Goal: Register for event/course

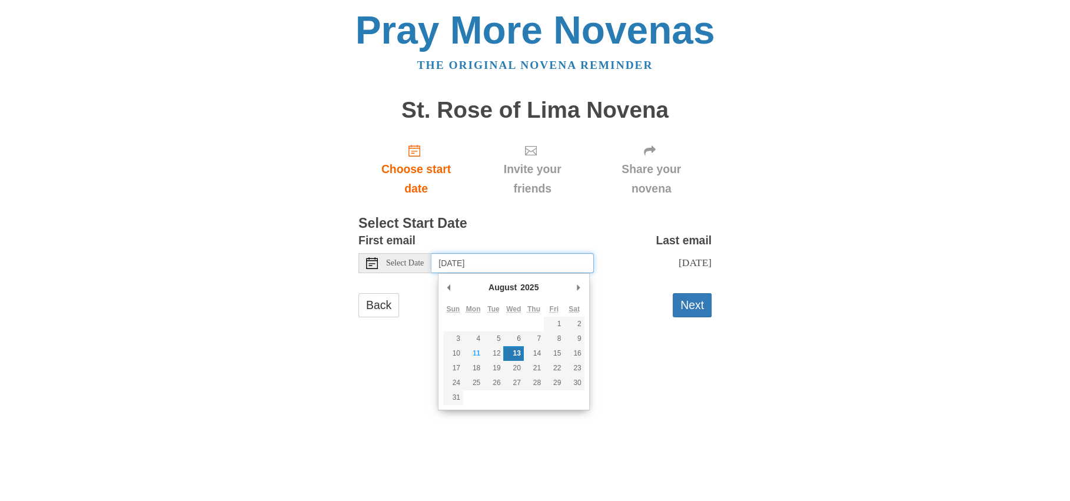
click at [469, 264] on input "[DATE]" at bounding box center [512, 263] width 162 height 20
type input "[DATE]"
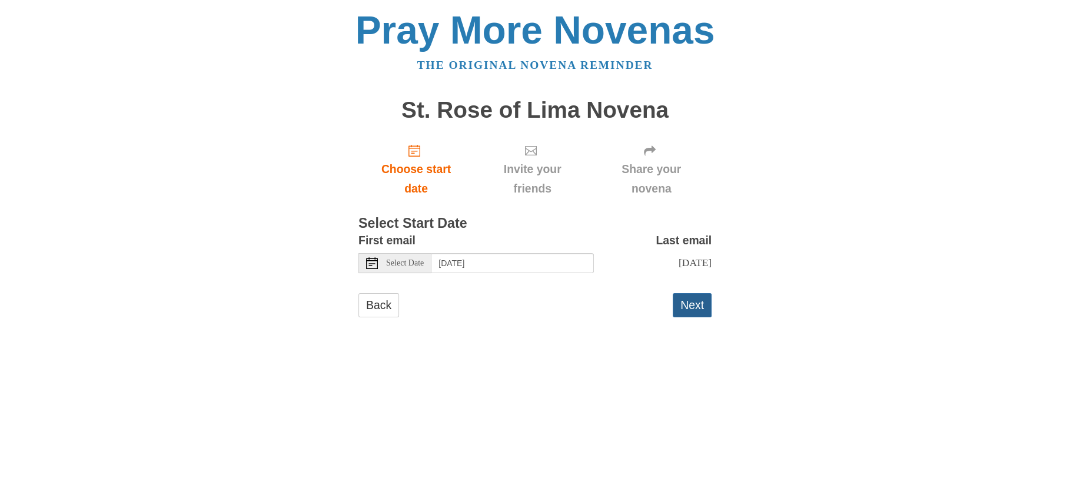
click at [689, 305] on button "Next" at bounding box center [692, 305] width 39 height 24
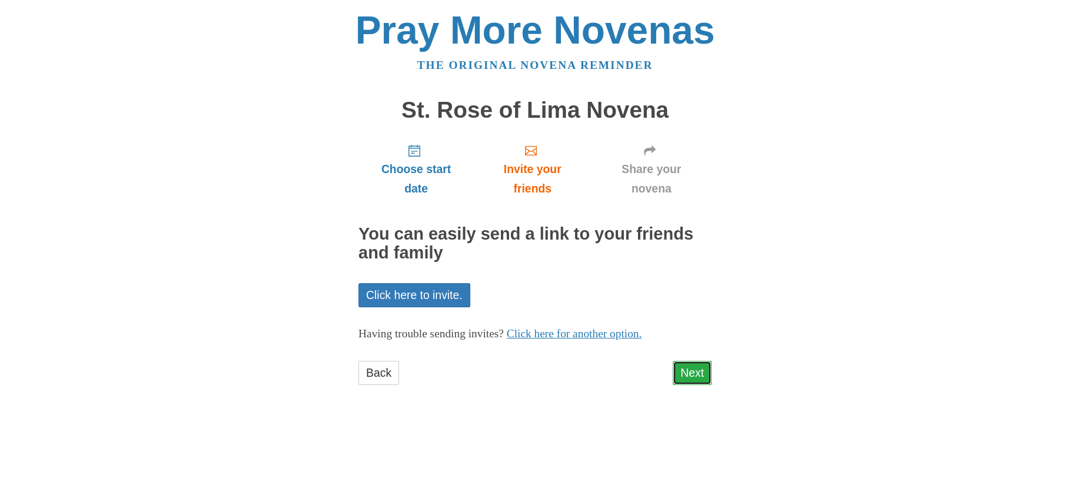
click at [674, 366] on link "Next" at bounding box center [692, 373] width 39 height 24
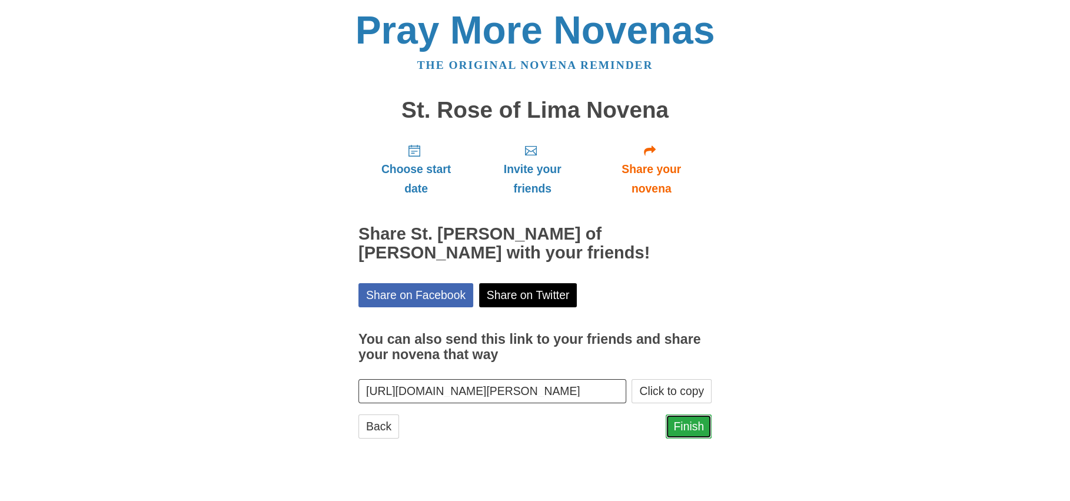
click at [682, 422] on link "Finish" at bounding box center [688, 426] width 46 height 24
